Goal: Obtain resource: Obtain resource

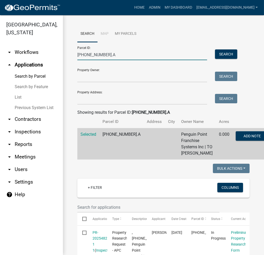
click at [92, 57] on input "003-068-008.A" at bounding box center [142, 55] width 130 height 11
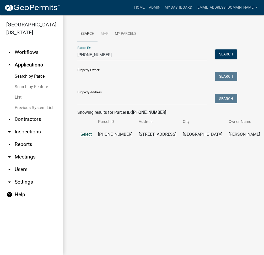
type input "018-031-081"
click at [86, 137] on span "Select" at bounding box center [85, 134] width 11 height 5
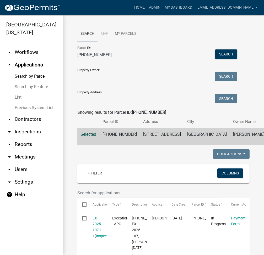
scroll to position [140, 0]
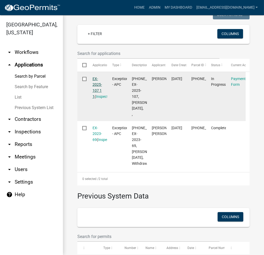
click at [97, 97] on link "EX-2025-107 1 1" at bounding box center [96, 88] width 9 height 22
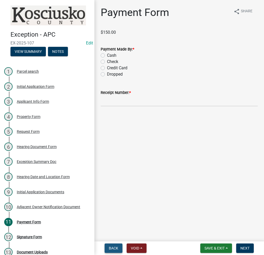
click at [110, 247] on span "Back" at bounding box center [113, 249] width 9 height 4
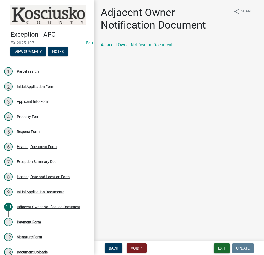
click at [223, 246] on button "Exit" at bounding box center [222, 248] width 16 height 9
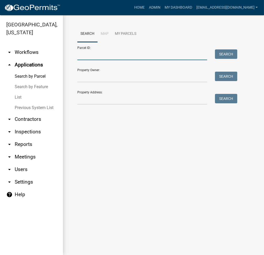
click at [101, 59] on input "Parcel ID:" at bounding box center [142, 55] width 130 height 11
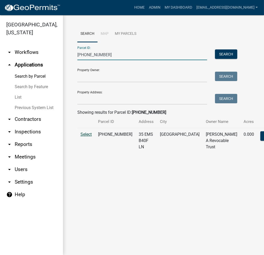
type input "005-083-207"
click at [87, 137] on span "Select" at bounding box center [85, 134] width 11 height 5
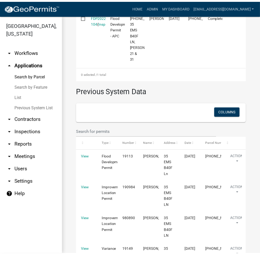
scroll to position [140, 0]
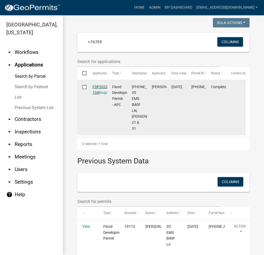
click at [104, 95] on link "FDP2022-104" at bounding box center [100, 90] width 16 height 10
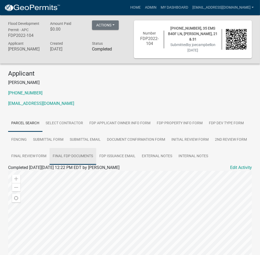
click at [75, 148] on link "Final FDP Documents" at bounding box center [73, 156] width 47 height 17
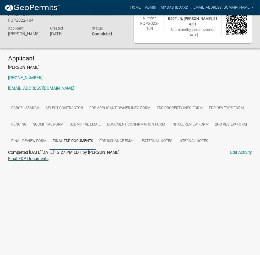
click at [39, 156] on link "Final FDP Documents" at bounding box center [28, 158] width 40 height 5
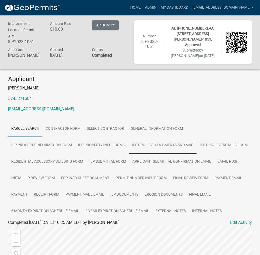
click at [129, 149] on link "ILP Project Documents and Map" at bounding box center [163, 145] width 68 height 17
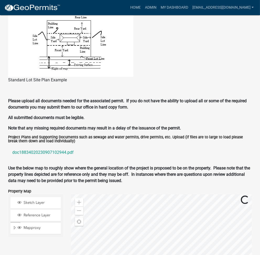
scroll to position [555, 0]
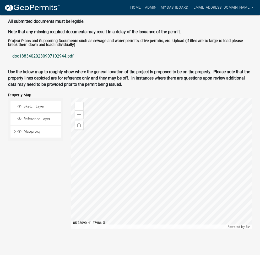
click at [41, 56] on link "doc18834020230907102944.pdf" at bounding box center [130, 56] width 244 height 13
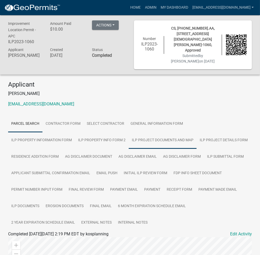
click at [129, 136] on link "ILP Project Documents and Map" at bounding box center [163, 140] width 68 height 17
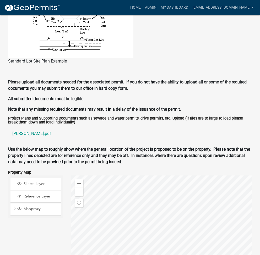
scroll to position [489, 0]
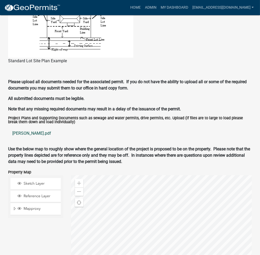
click at [19, 130] on link "moriarty.pdf" at bounding box center [130, 133] width 244 height 13
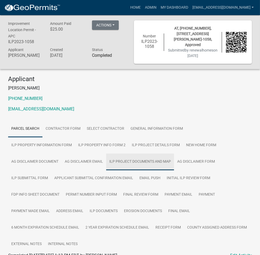
click at [106, 161] on link "ILP Project Documents and Map" at bounding box center [140, 162] width 68 height 17
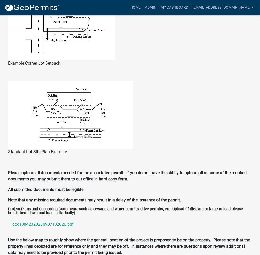
scroll to position [489, 0]
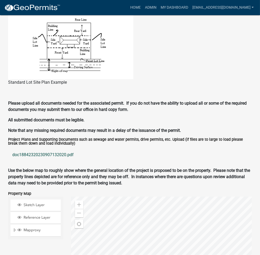
click at [40, 149] on link "doc18842320230907132020.pdf" at bounding box center [130, 155] width 244 height 13
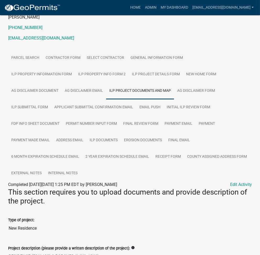
scroll to position [70, 0]
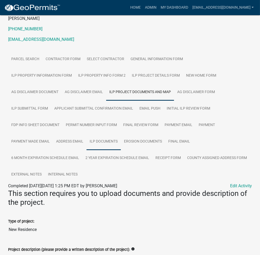
click at [121, 134] on link "ILP Documents" at bounding box center [103, 142] width 34 height 17
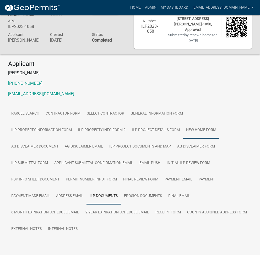
scroll to position [16, 0]
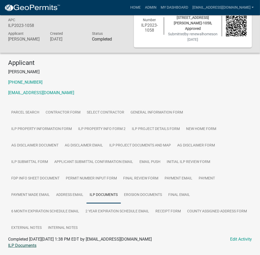
click at [24, 243] on link "ILP Documents" at bounding box center [22, 245] width 28 height 5
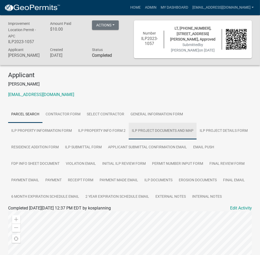
click at [129, 138] on link "ILP Project Documents and Map" at bounding box center [163, 131] width 68 height 17
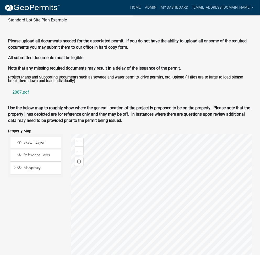
scroll to position [504, 0]
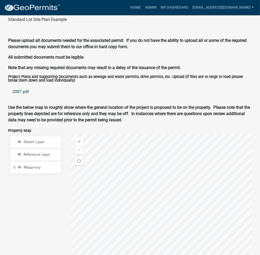
click at [19, 98] on link "2087.pdf" at bounding box center [130, 92] width 244 height 13
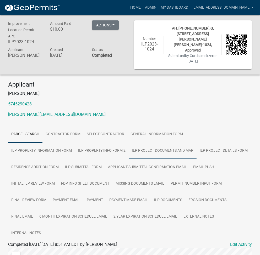
click at [129, 143] on link "ILP Project Documents and Map" at bounding box center [163, 151] width 68 height 17
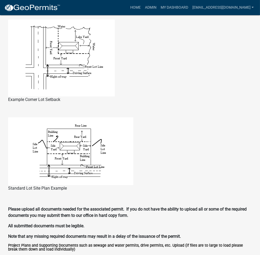
scroll to position [504, 0]
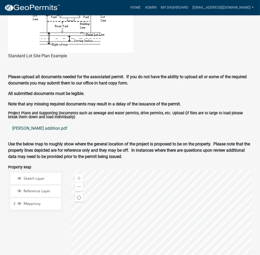
click at [33, 122] on link "katherine miller addition.pdf" at bounding box center [130, 128] width 244 height 13
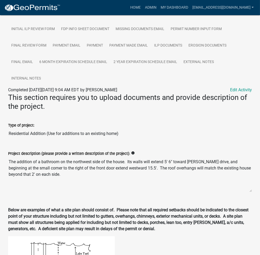
scroll to position [15, 0]
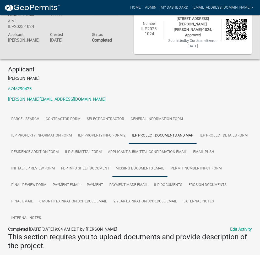
click at [112, 161] on link "Missing Documents Email" at bounding box center [139, 169] width 55 height 17
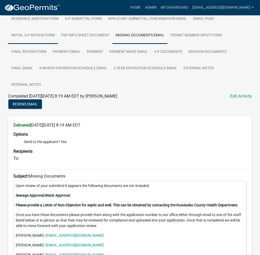
scroll to position [125, 0]
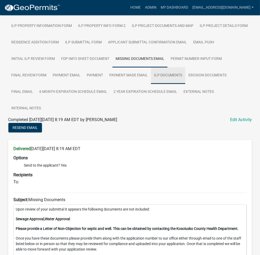
click at [151, 67] on link "ILP Documents" at bounding box center [168, 75] width 34 height 17
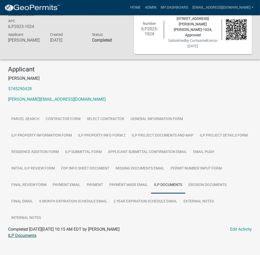
click at [22, 233] on link "ILP Documents" at bounding box center [22, 235] width 28 height 5
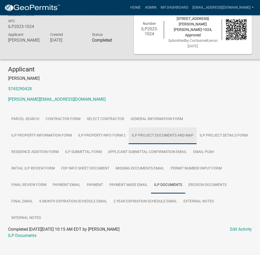
click at [129, 131] on link "ILP Project Documents and Map" at bounding box center [163, 136] width 68 height 17
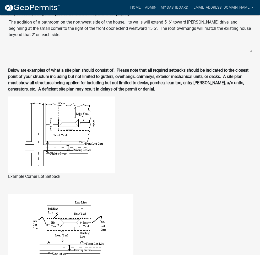
scroll to position [555, 0]
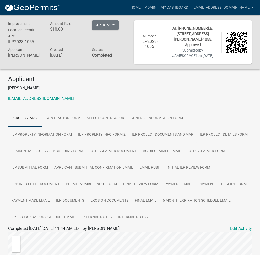
click at [129, 138] on link "ILP Project Documents and Map" at bounding box center [163, 135] width 68 height 17
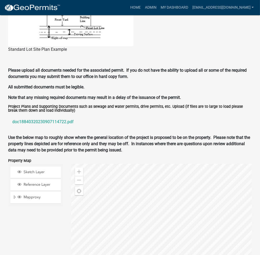
scroll to position [561, 0]
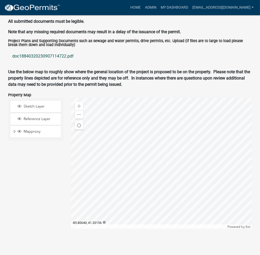
click at [53, 57] on link "doc18840320230907114722.pdf" at bounding box center [130, 56] width 244 height 13
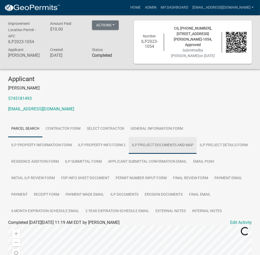
click at [129, 145] on link "ILP Project Documents and Map" at bounding box center [163, 145] width 68 height 17
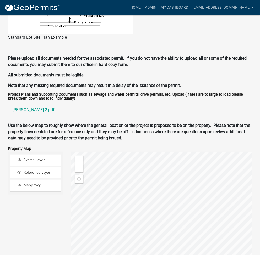
scroll to position [504, 0]
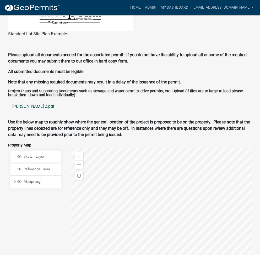
click at [21, 106] on link "arnold 2.pdf" at bounding box center [130, 106] width 244 height 13
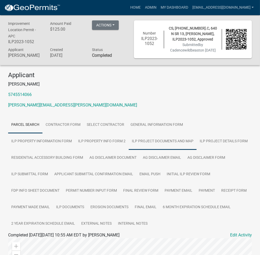
click at [129, 150] on link "ILP Project Documents and Map" at bounding box center [163, 141] width 68 height 17
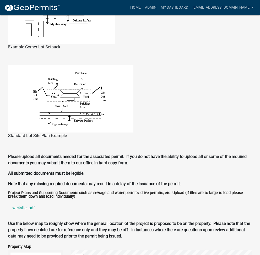
scroll to position [434, 0]
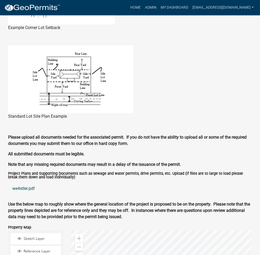
click at [24, 192] on link "we4stler.pdf" at bounding box center [130, 189] width 244 height 13
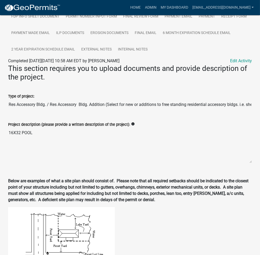
scroll to position [0, 0]
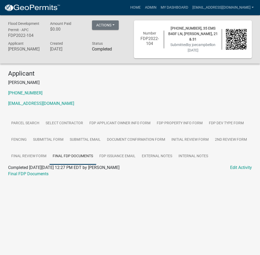
scroll to position [15, 0]
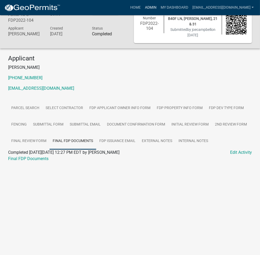
click at [159, 4] on link "Admin" at bounding box center [151, 8] width 16 height 10
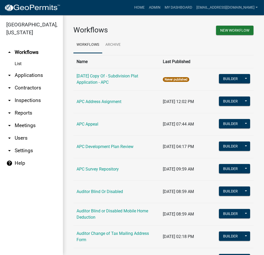
click at [35, 74] on link "arrow_drop_down Applications" at bounding box center [31, 75] width 63 height 13
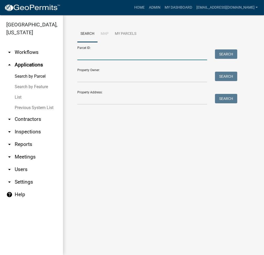
click at [99, 58] on input "Parcel ID:" at bounding box center [142, 55] width 130 height 11
paste input "[PHONE_NUMBER].C"
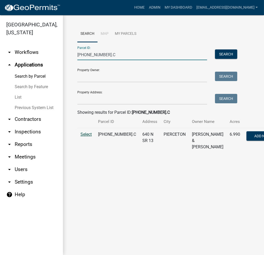
type input "[PHONE_NUMBER].C"
click at [85, 137] on span "Select" at bounding box center [85, 134] width 11 height 5
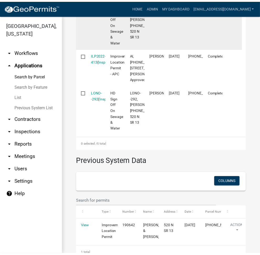
scroll to position [326, 0]
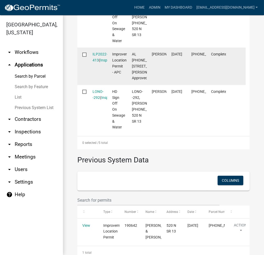
click at [101, 85] on datatable-body-cell "ILP2022-413 ( Inspections )" at bounding box center [97, 66] width 20 height 37
click at [100, 62] on link "ILP2022-413" at bounding box center [99, 57] width 15 height 10
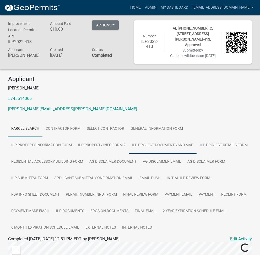
click at [129, 141] on link "ILP Project Documents and Map" at bounding box center [163, 145] width 68 height 17
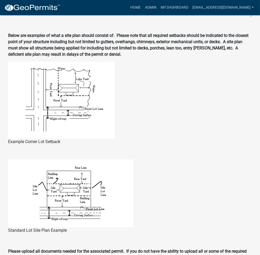
scroll to position [435, 0]
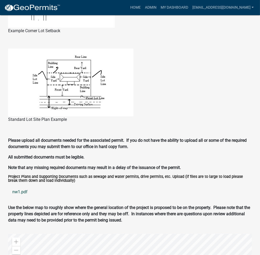
click at [20, 193] on link "nw1.pdf" at bounding box center [130, 192] width 244 height 13
